Goal: Task Accomplishment & Management: Manage account settings

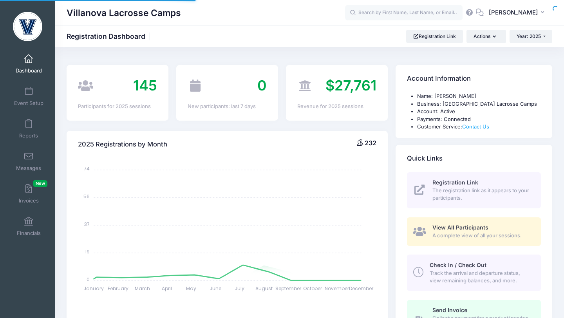
select select
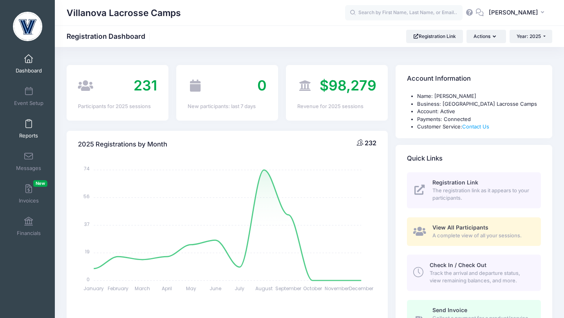
click at [33, 128] on link "Reports" at bounding box center [28, 128] width 37 height 27
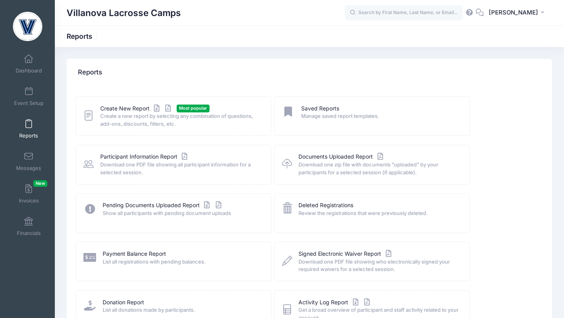
click at [111, 113] on span "Create a new report by selecting any combination of questions, add-ons, discoun…" at bounding box center [180, 119] width 161 height 15
click at [113, 109] on link "Create New Report" at bounding box center [136, 109] width 73 height 8
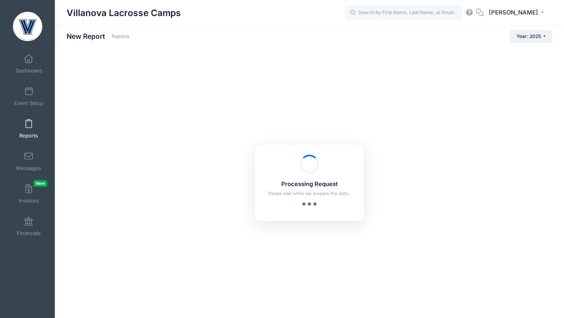
checkbox input "true"
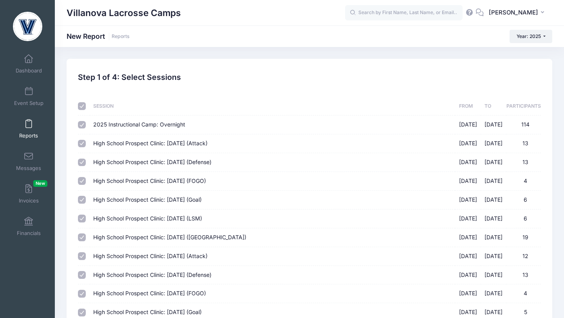
click at [82, 107] on input "checkbox" at bounding box center [82, 106] width 8 height 8
checkbox input "false"
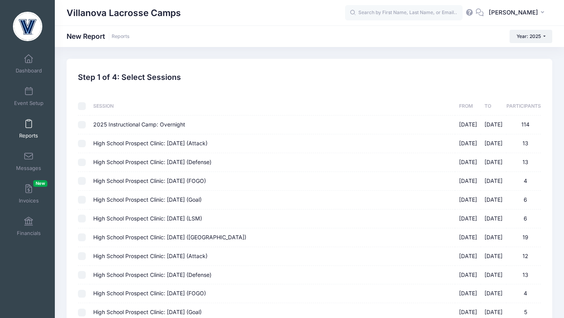
checkbox input "false"
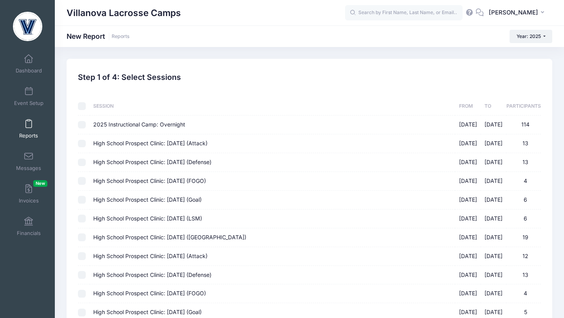
checkbox input "false"
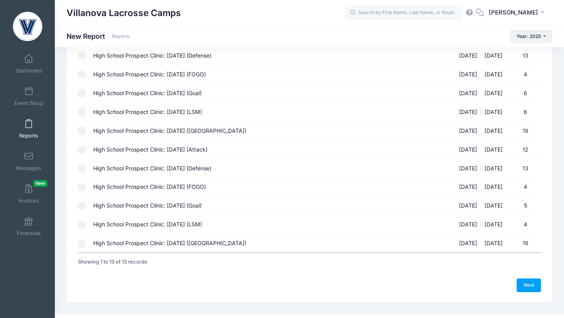
scroll to position [116, 0]
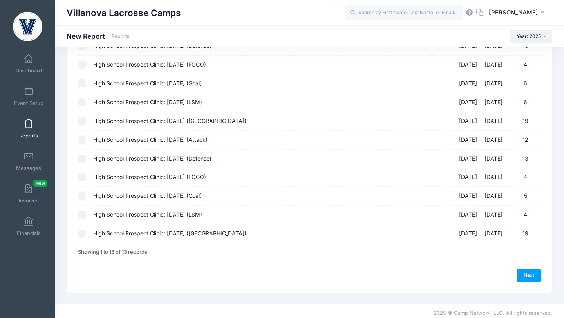
click at [84, 232] on input "High School Prospect Clinic: October 19 (Midfield) 10/19/2025 - 10/19/2025 19" at bounding box center [82, 234] width 8 height 8
checkbox input "true"
click at [82, 218] on input "High School Prospect Clinic: October 19 (LSM) 10/19/2025 - 10/19/2025 4" at bounding box center [82, 215] width 8 height 8
checkbox input "true"
click at [82, 194] on input "High School Prospect Clinic: October 19 (Goal) 10/19/2025 - 10/19/2025 5" at bounding box center [82, 196] width 8 height 8
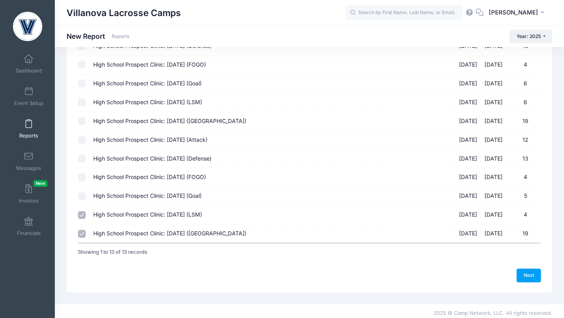
checkbox input "true"
click at [82, 177] on input "High School Prospect Clinic: October 19 (FOGO) 10/19/2025 - 10/19/2025 4" at bounding box center [82, 178] width 8 height 8
checkbox input "true"
click at [83, 160] on input "High School Prospect Clinic: October 19 (Defense) 10/19/2025 - 10/19/2025 13" at bounding box center [82, 159] width 8 height 8
checkbox input "true"
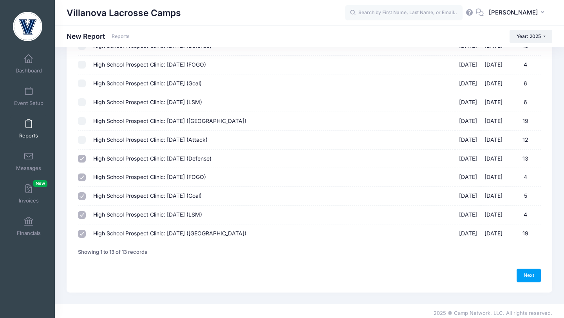
click at [83, 138] on input "High School Prospect Clinic: October 19 (Attack) 10/19/2025 - 10/19/2025 12" at bounding box center [82, 140] width 8 height 8
checkbox input "true"
click at [529, 274] on link "Next" at bounding box center [529, 275] width 24 height 13
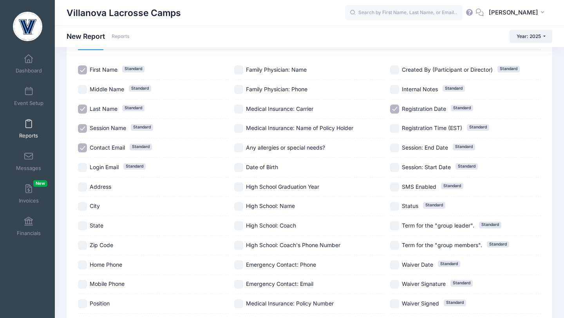
scroll to position [52, 0]
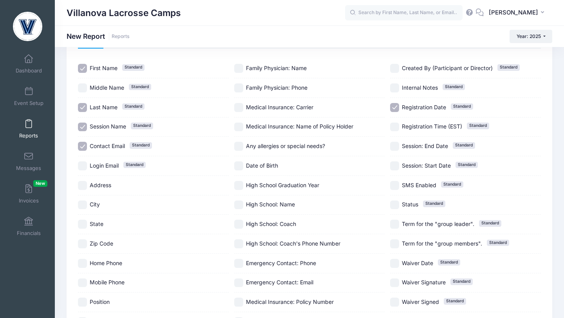
click at [84, 147] on input "Contact Email Standard" at bounding box center [82, 146] width 9 height 9
checkbox input "false"
click at [83, 128] on input "Session Name Standard" at bounding box center [82, 127] width 9 height 9
click at [80, 129] on input "Session Name Standard" at bounding box center [82, 127] width 9 height 9
checkbox input "true"
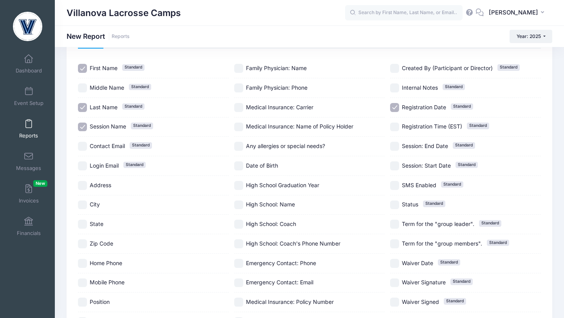
click at [396, 106] on input "Registration Date Standard" at bounding box center [394, 107] width 9 height 9
checkbox input "false"
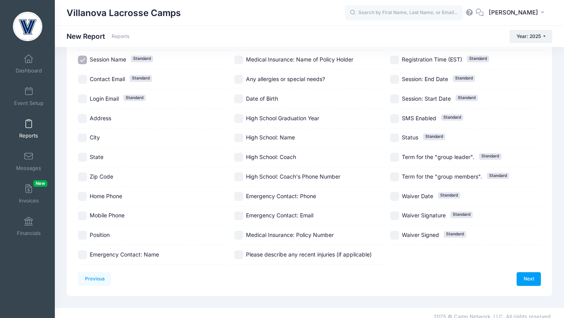
scroll to position [126, 0]
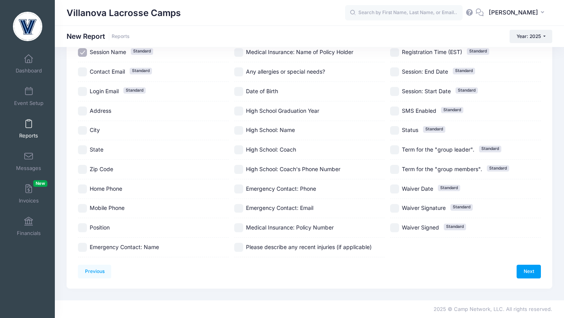
click at [87, 225] on label "Position" at bounding box center [153, 227] width 151 height 9
checkbox input "true"
click at [531, 270] on link "Next" at bounding box center [529, 271] width 24 height 13
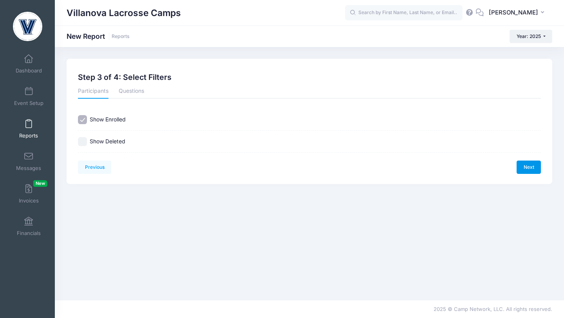
click at [531, 169] on link "Next" at bounding box center [529, 167] width 24 height 13
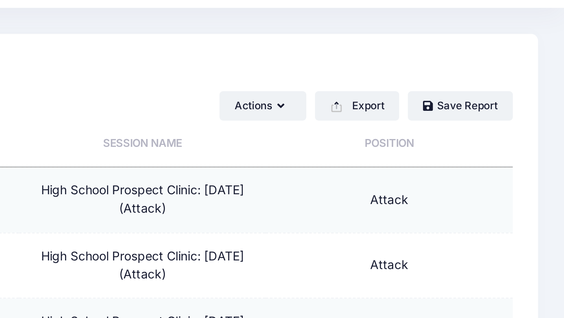
click at [480, 107] on th "Position" at bounding box center [485, 108] width 111 height 21
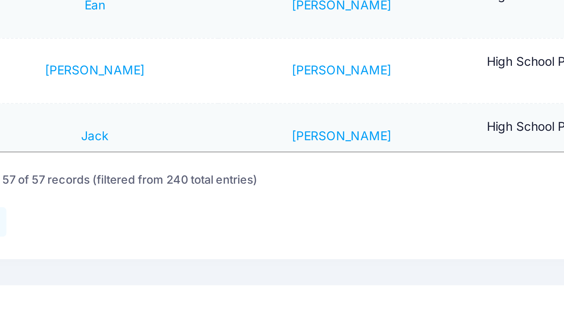
scroll to position [1409, 0]
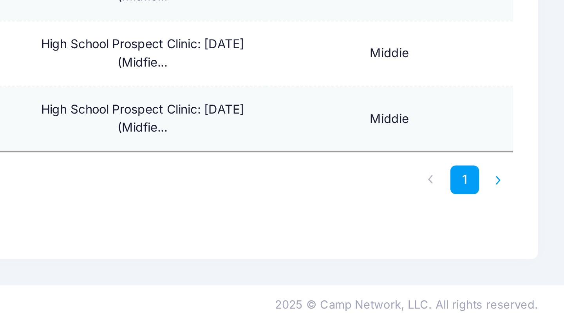
click at [535, 257] on li at bounding box center [534, 255] width 13 height 13
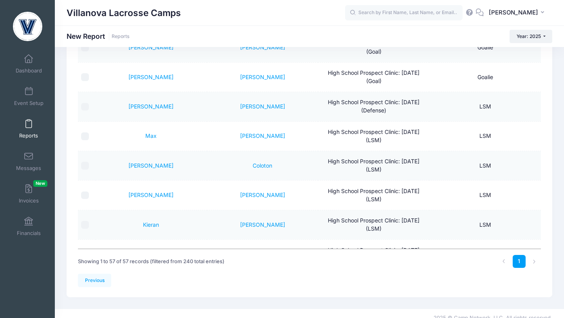
scroll to position [809, 0]
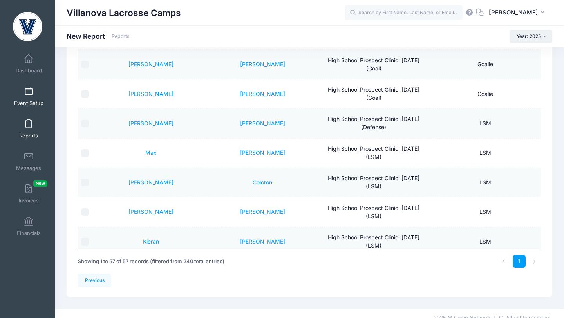
click at [29, 94] on span at bounding box center [29, 91] width 0 height 9
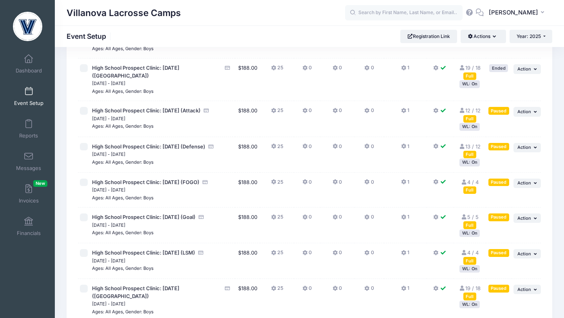
scroll to position [264, 0]
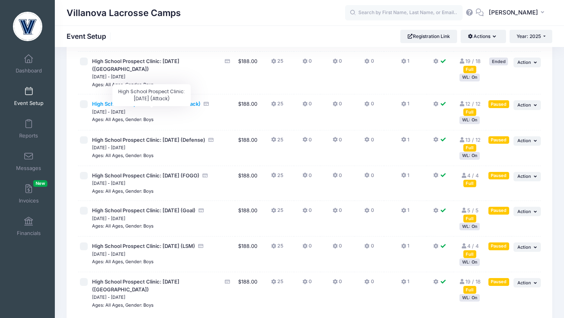
click at [161, 107] on span "High School Prospect Clinic: October 19 (Attack)" at bounding box center [146, 104] width 109 height 6
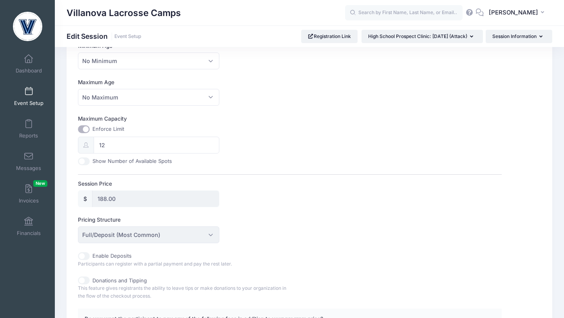
scroll to position [248, 0]
click at [124, 145] on input "12" at bounding box center [156, 144] width 125 height 17
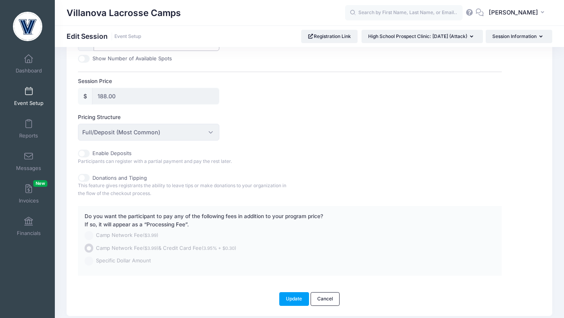
scroll to position [378, 0]
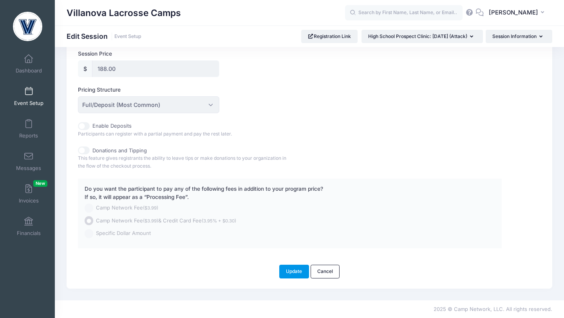
type input "13"
click at [290, 273] on button "Update" at bounding box center [294, 271] width 30 height 13
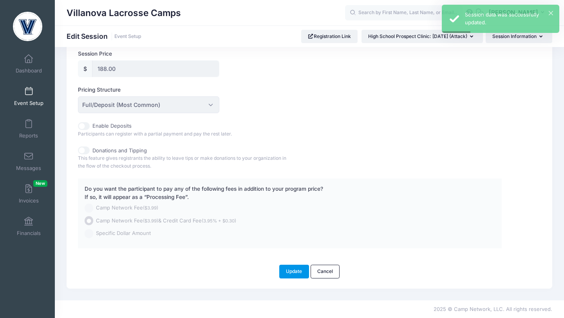
click at [287, 272] on button "Update" at bounding box center [294, 271] width 30 height 13
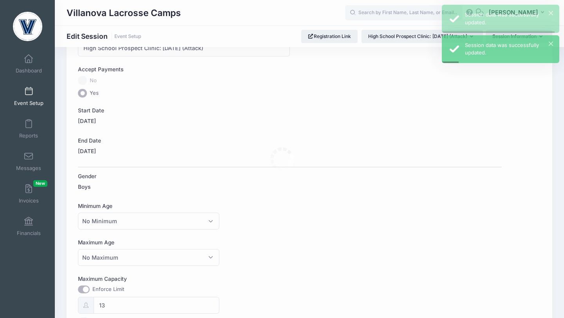
scroll to position [0, 0]
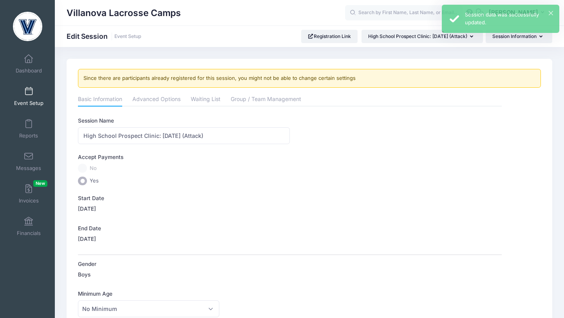
click at [29, 92] on span at bounding box center [29, 91] width 0 height 9
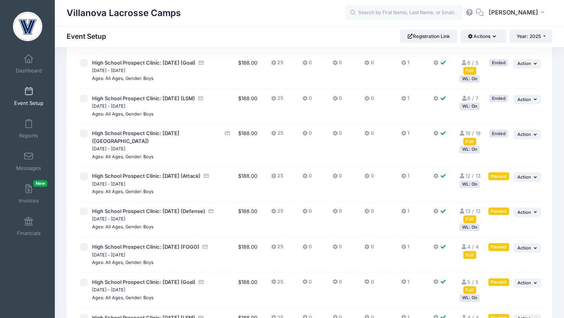
scroll to position [194, 0]
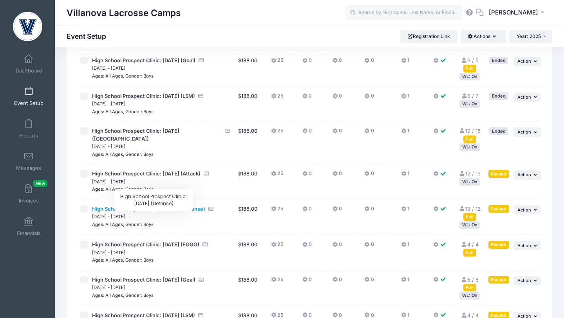
click at [106, 212] on span "High School Prospect Clinic: [DATE] (Defense)" at bounding box center [148, 209] width 113 height 6
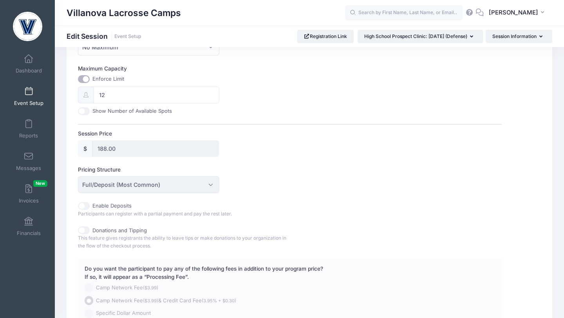
scroll to position [250, 0]
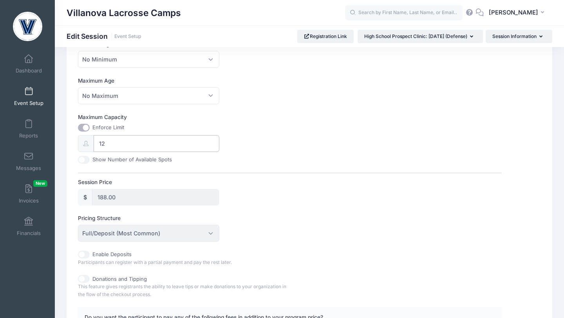
click at [119, 145] on input "12" at bounding box center [156, 143] width 125 height 17
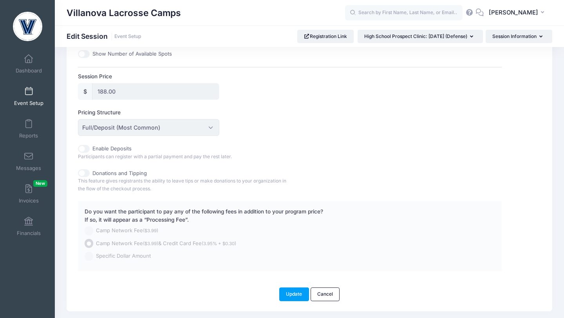
scroll to position [378, 0]
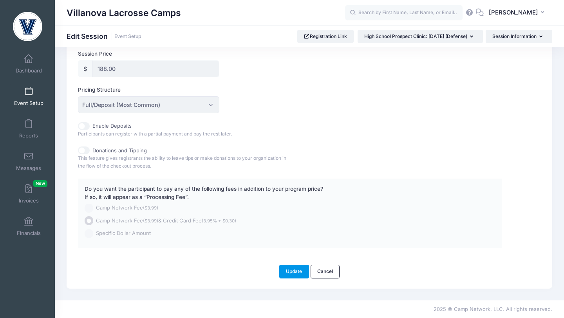
type input "13"
click at [289, 270] on button "Update" at bounding box center [294, 271] width 30 height 13
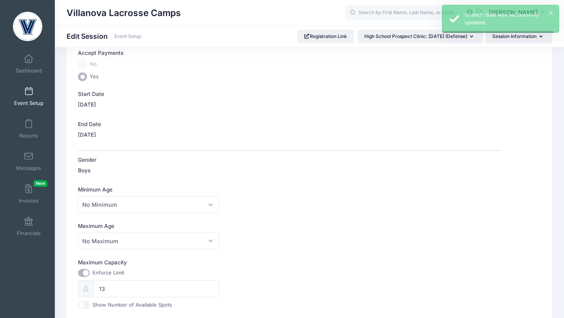
scroll to position [0, 0]
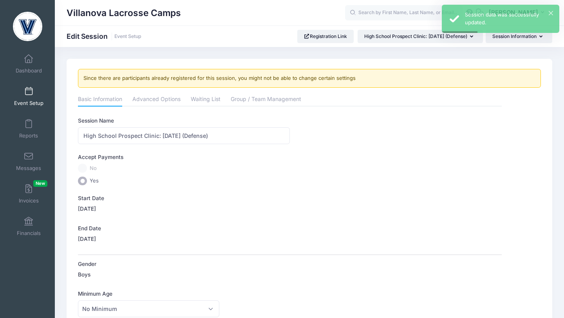
click at [33, 93] on link "Event Setup" at bounding box center [28, 96] width 37 height 27
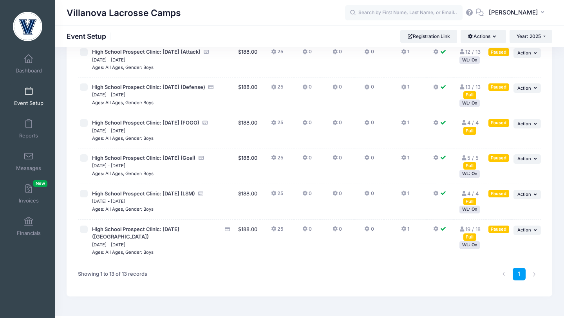
scroll to position [321, 0]
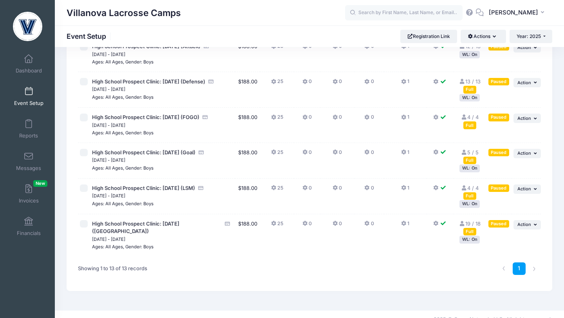
click at [471, 236] on div "Full" at bounding box center [470, 231] width 13 height 7
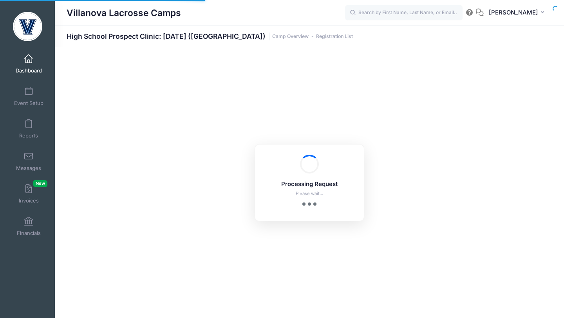
select select "10"
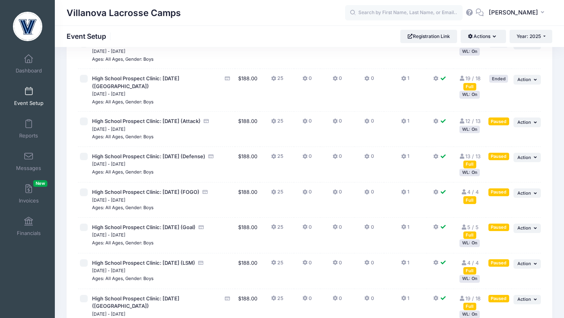
scroll to position [332, 0]
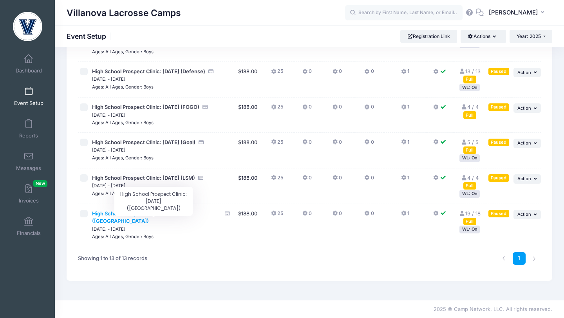
click at [148, 221] on span "High School Prospect Clinic: [DATE] ([GEOGRAPHIC_DATA])" at bounding box center [135, 217] width 87 height 14
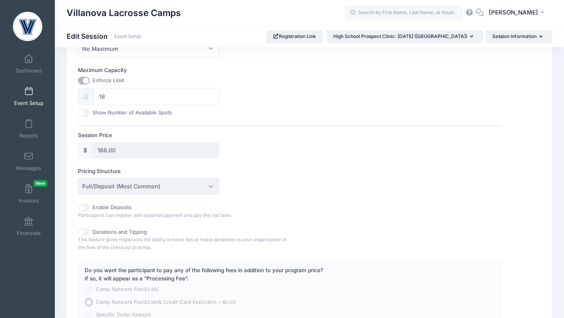
scroll to position [293, 0]
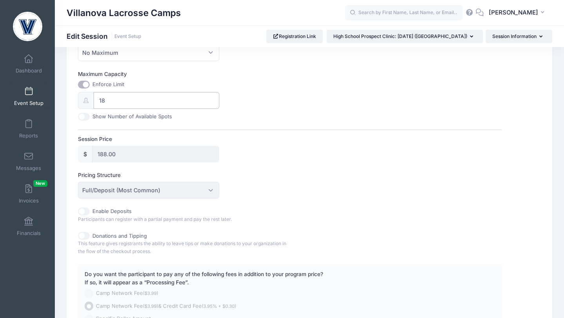
click at [109, 100] on input "18" at bounding box center [156, 100] width 125 height 17
type input "1"
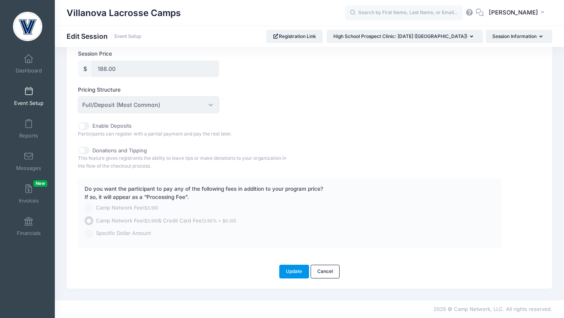
type input "20"
click at [290, 270] on button "Update" at bounding box center [294, 271] width 30 height 13
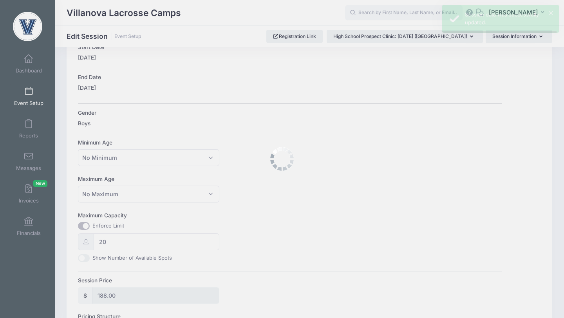
scroll to position [0, 0]
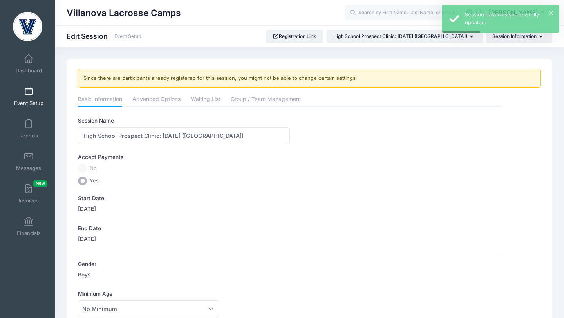
click at [29, 92] on span at bounding box center [29, 91] width 0 height 9
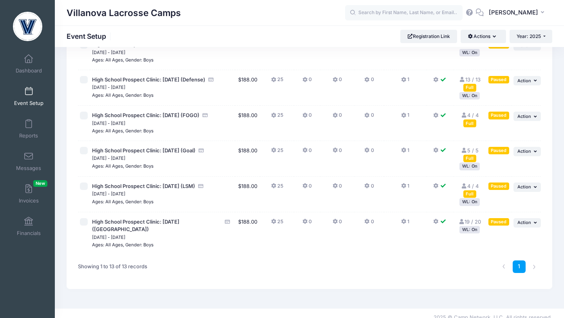
scroll to position [331, 0]
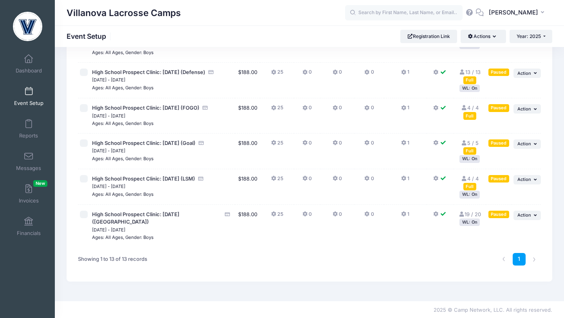
click at [471, 226] on div "WL: On" at bounding box center [470, 222] width 20 height 7
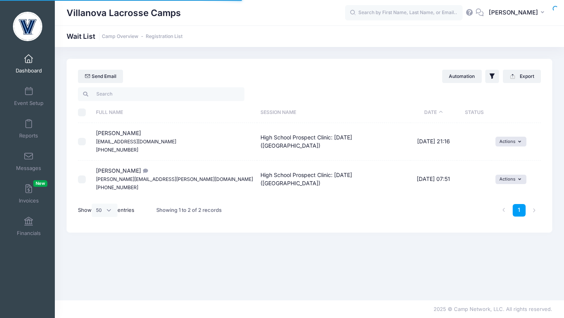
select select "50"
click at [83, 142] on input "checkbox" at bounding box center [82, 142] width 8 height 8
checkbox input "true"
click at [506, 144] on button "Actions" at bounding box center [511, 141] width 31 height 9
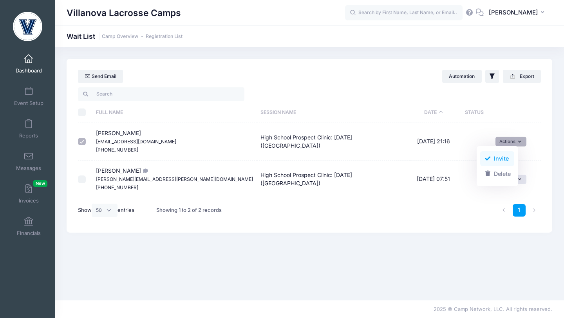
click at [500, 158] on link "Invite" at bounding box center [498, 158] width 34 height 15
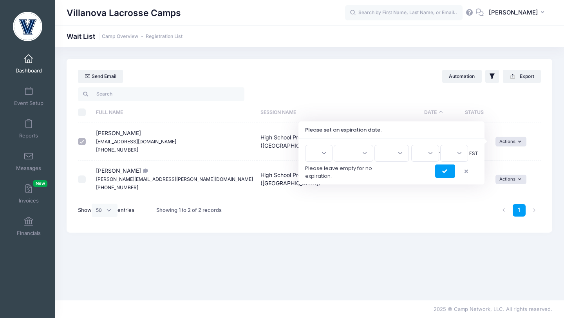
click at [328, 152] on select "1 2 3 4 5 6 7 8 9 10 11 12 13 14 15 16 17 18 19 20 21 22 23 24 25 26 27 28 29 3…" at bounding box center [318, 153] width 27 height 17
select select "10"
click at [308, 145] on select "1 2 3 4 5 6 7 8 9 10 11 12 13 14 15 16 17 18 19 20 21 22 23 24 25 26 27 28 29 3…" at bounding box center [318, 153] width 27 height 17
click at [362, 156] on select "Jan Feb Mar Apr May Jun [DATE] Aug Sep Oct Nov Dec" at bounding box center [354, 153] width 40 height 17
select select "9"
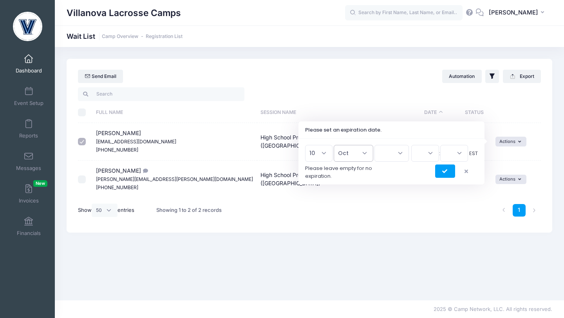
click at [338, 145] on select "Jan Feb Mar Apr May Jun [DATE] Aug Sep Oct Nov Dec" at bounding box center [354, 153] width 40 height 17
click at [328, 158] on select "1 2 3 4 5 6 7 8 9 10 11 12 13 14 15 16 17 18 19 20 21 22 23 24 25 26 27 28 29 3…" at bounding box center [318, 153] width 27 height 17
select select "3"
click at [308, 145] on select "1 2 3 4 5 6 7 8 9 10 11 12 13 14 15 16 17 18 19 20 21 22 23 24 25 26 27 28 29 3…" at bounding box center [318, 153] width 27 height 17
click at [398, 155] on select "2026 2025" at bounding box center [392, 153] width 34 height 17
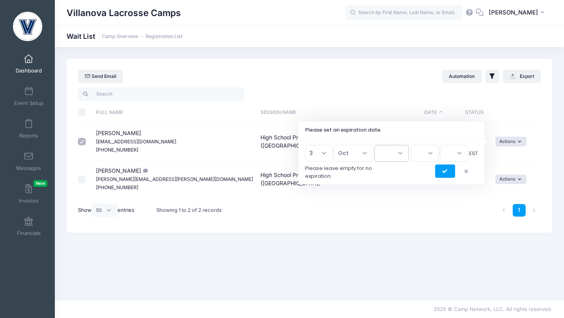
select select "2025"
click at [375, 145] on select "2026 2025" at bounding box center [392, 153] width 34 height 17
click at [424, 157] on select "00 01 02 03 04 05 06 07 08 09 10 11 12 13 14 15 16 17 18 19 20 21 22 23" at bounding box center [426, 153] width 28 height 17
select select "12"
click at [412, 145] on select "00 01 02 03 04 05 06 07 08 09 10 11 12 13 14 15 16 17 18 19 20 21 22 23" at bounding box center [426, 153] width 28 height 17
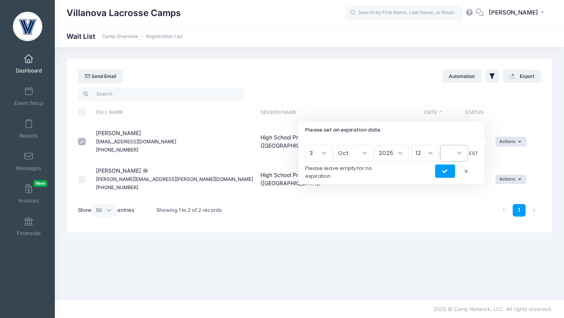
click at [460, 156] on select "00 15 30 45" at bounding box center [455, 153] width 28 height 17
select select "0"
click at [441, 145] on select "00 15 30 45" at bounding box center [455, 153] width 28 height 17
click at [444, 172] on icon "submit" at bounding box center [445, 172] width 6 height 0
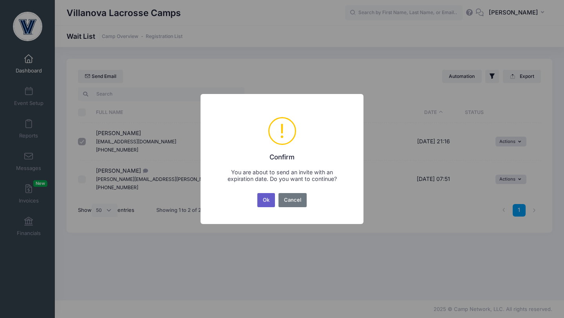
click at [266, 199] on button "Ok" at bounding box center [266, 200] width 18 height 14
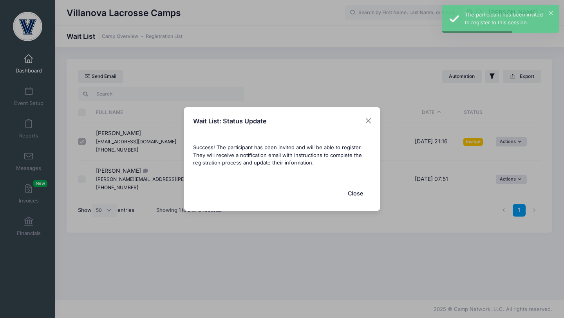
click at [358, 190] on button "Close" at bounding box center [355, 193] width 31 height 17
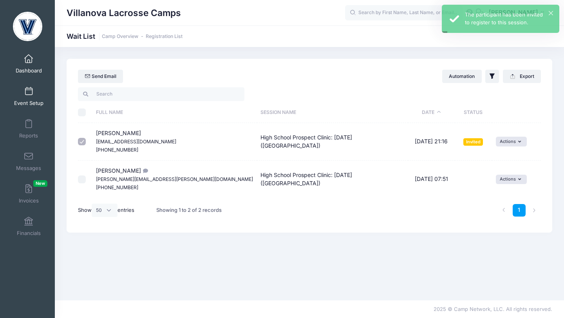
click at [29, 95] on span at bounding box center [29, 91] width 0 height 9
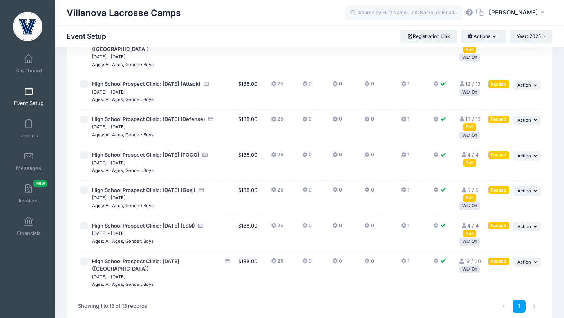
scroll to position [289, 0]
